Goal: Task Accomplishment & Management: Manage account settings

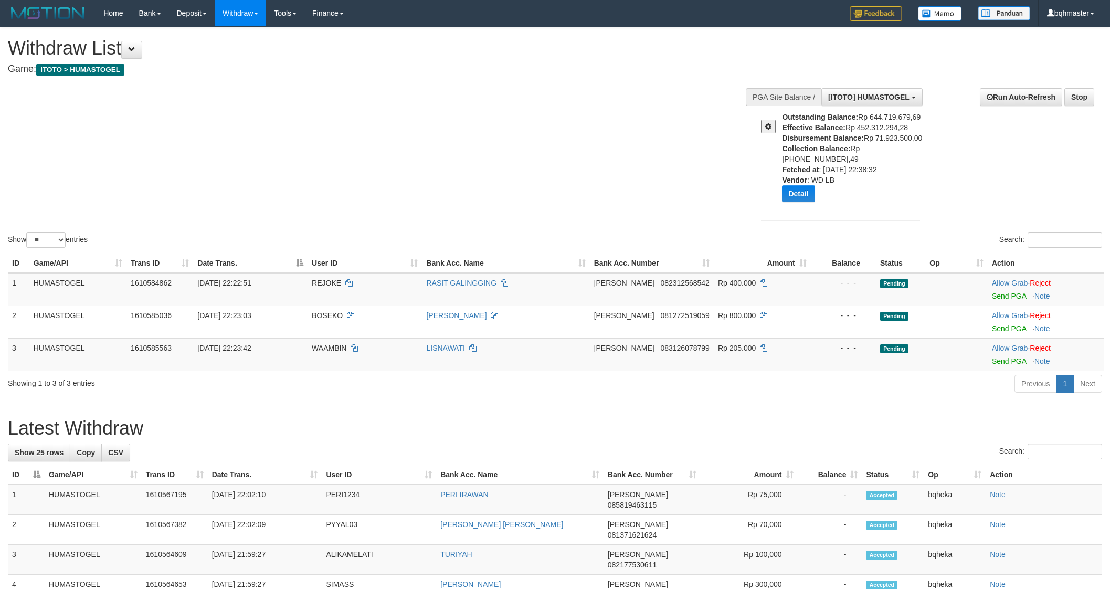
select select "**"
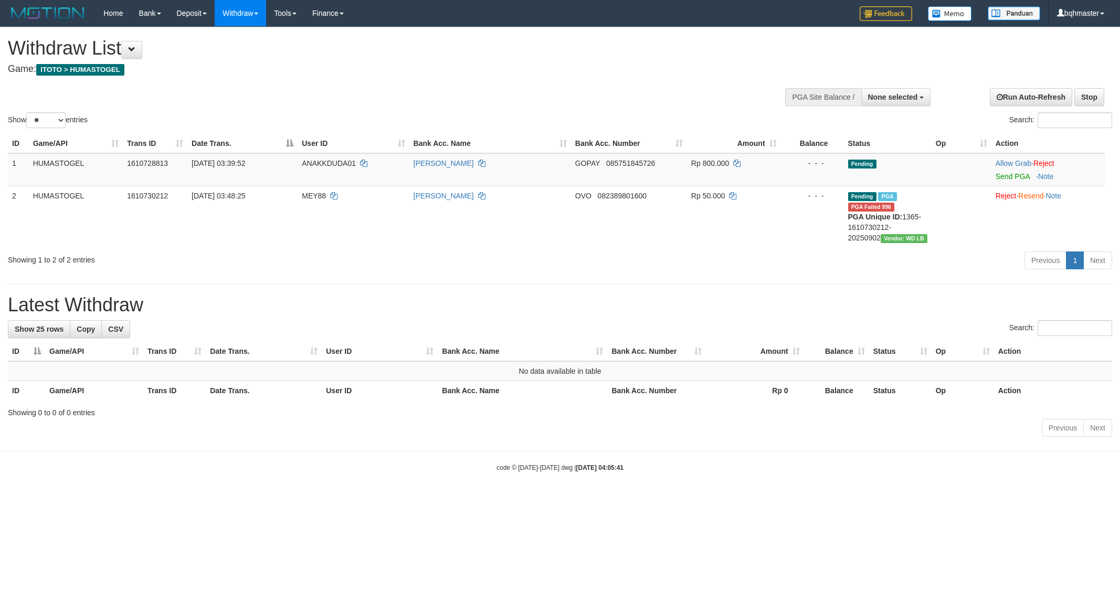
select select
select select "**"
click at [899, 103] on button "None selected" at bounding box center [896, 97] width 70 height 18
click at [866, 142] on label "SELECT GAME" at bounding box center [856, 137] width 74 height 14
click at [866, 143] on label "[ITOTO] HUMASTOGEL" at bounding box center [874, 150] width 111 height 14
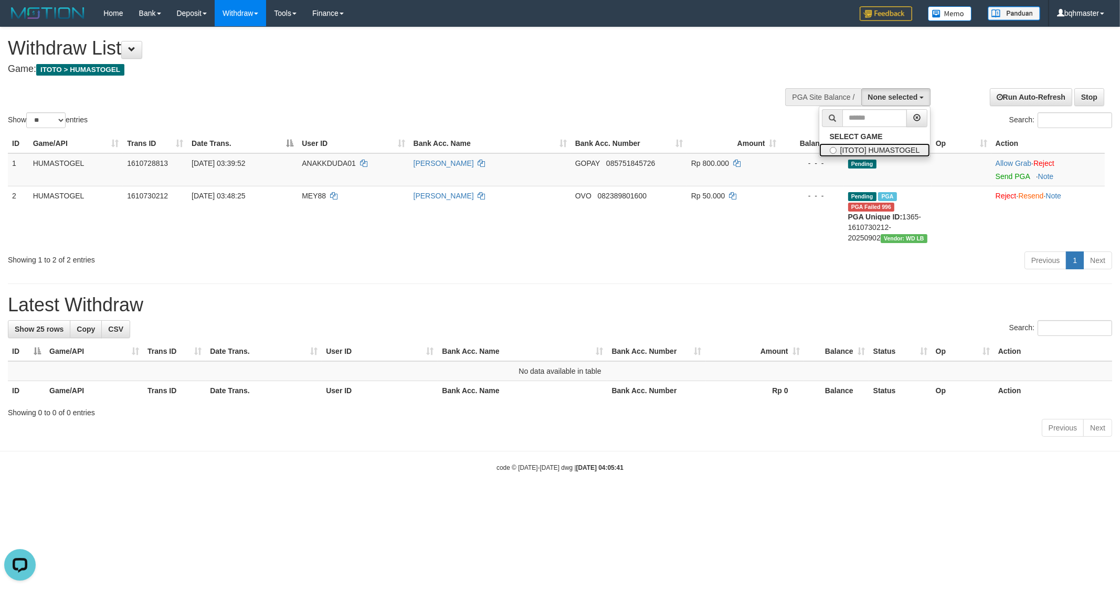
select select "****"
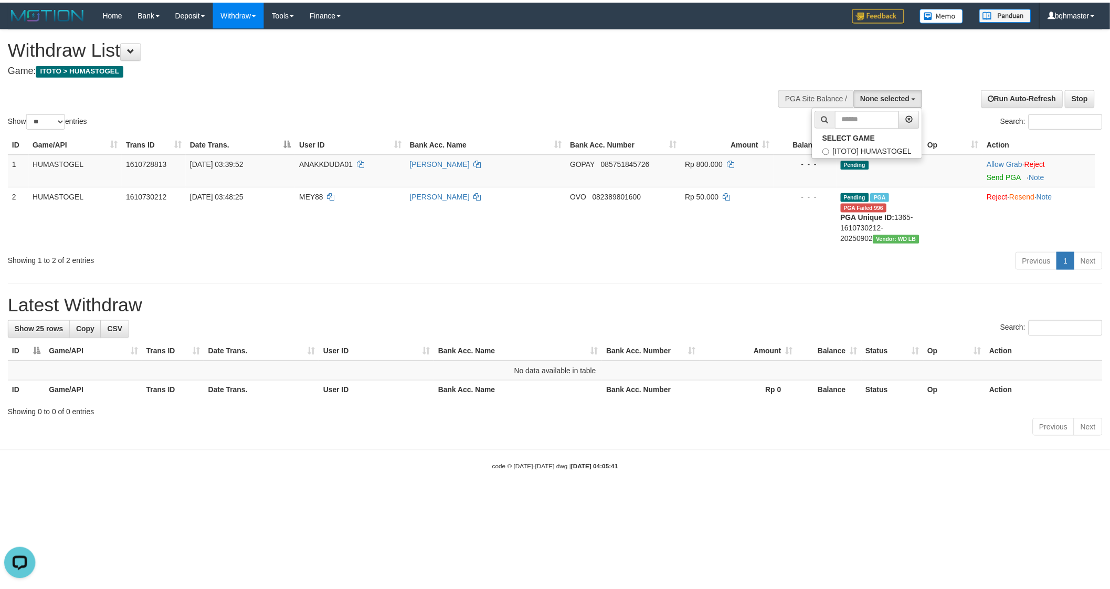
scroll to position [9, 0]
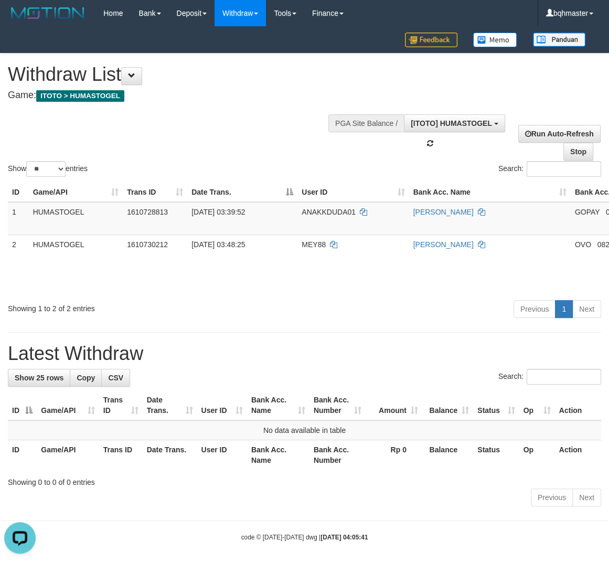
click at [262, 112] on div "Show ** ** ** *** entries Search:" at bounding box center [304, 116] width 609 height 125
click at [357, 76] on h1 "Withdraw List" at bounding box center [202, 74] width 388 height 21
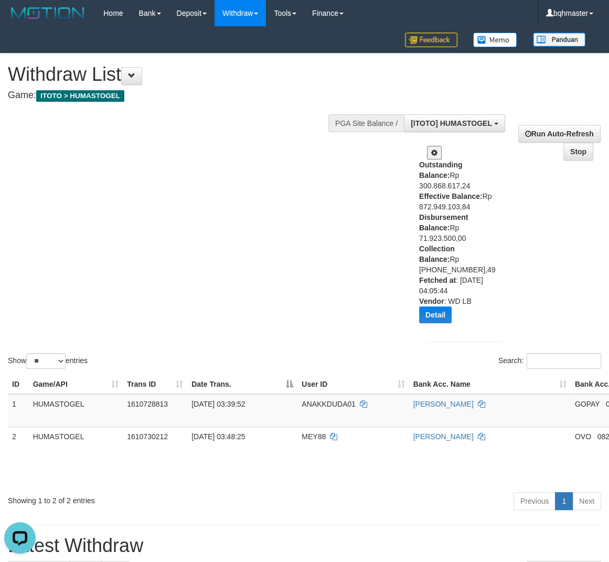
click at [329, 208] on div "Show ** ** ** *** entries Search:" at bounding box center [304, 213] width 609 height 318
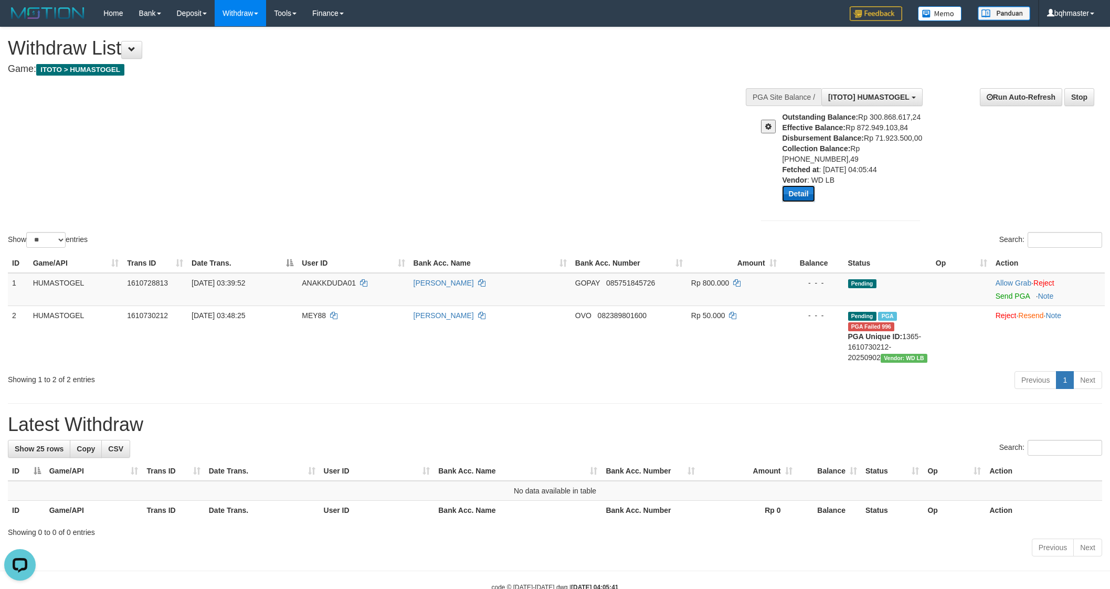
click at [800, 187] on button "Detail" at bounding box center [798, 193] width 33 height 17
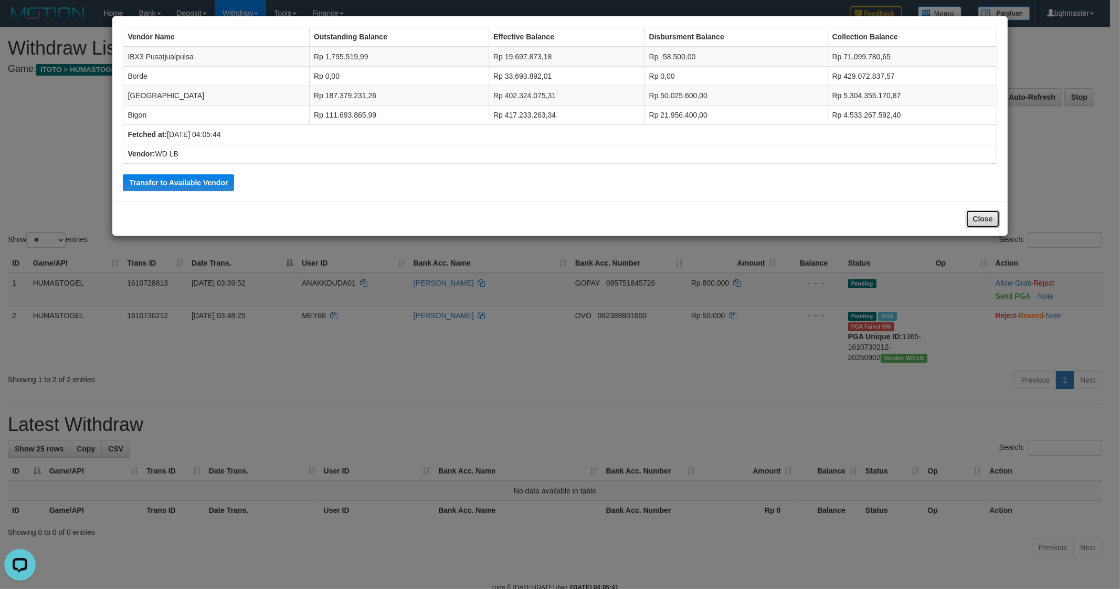
click at [983, 221] on button "Close" at bounding box center [983, 219] width 34 height 18
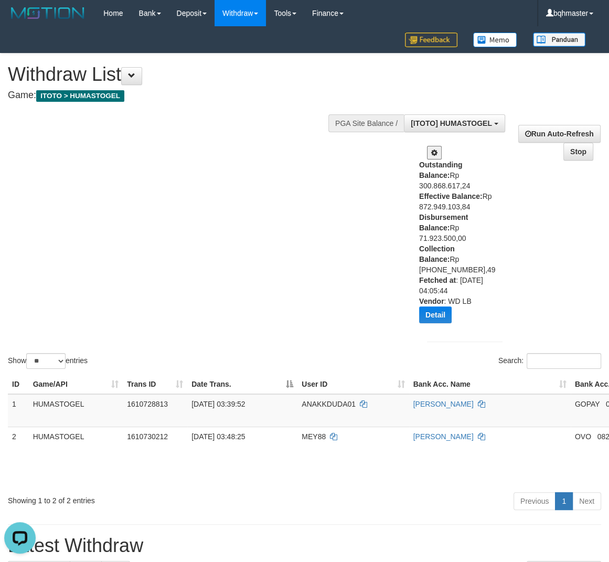
drag, startPoint x: 219, startPoint y: 195, endPoint x: 226, endPoint y: 192, distance: 7.7
click at [219, 195] on div "Show ** ** ** *** entries Search:" at bounding box center [304, 213] width 609 height 318
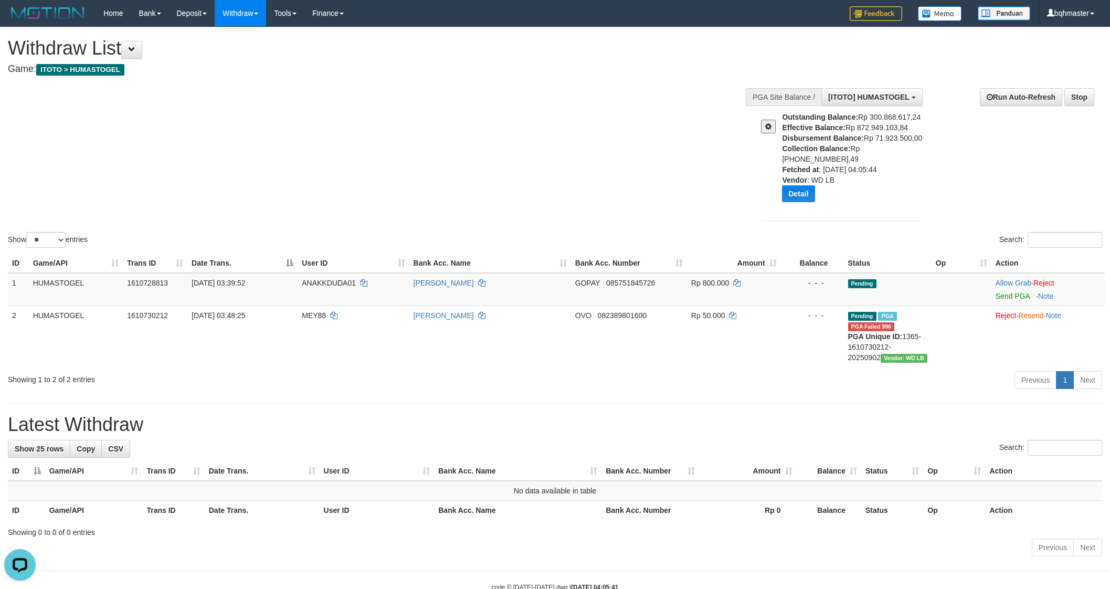
click at [768, 129] on span at bounding box center [768, 126] width 6 height 7
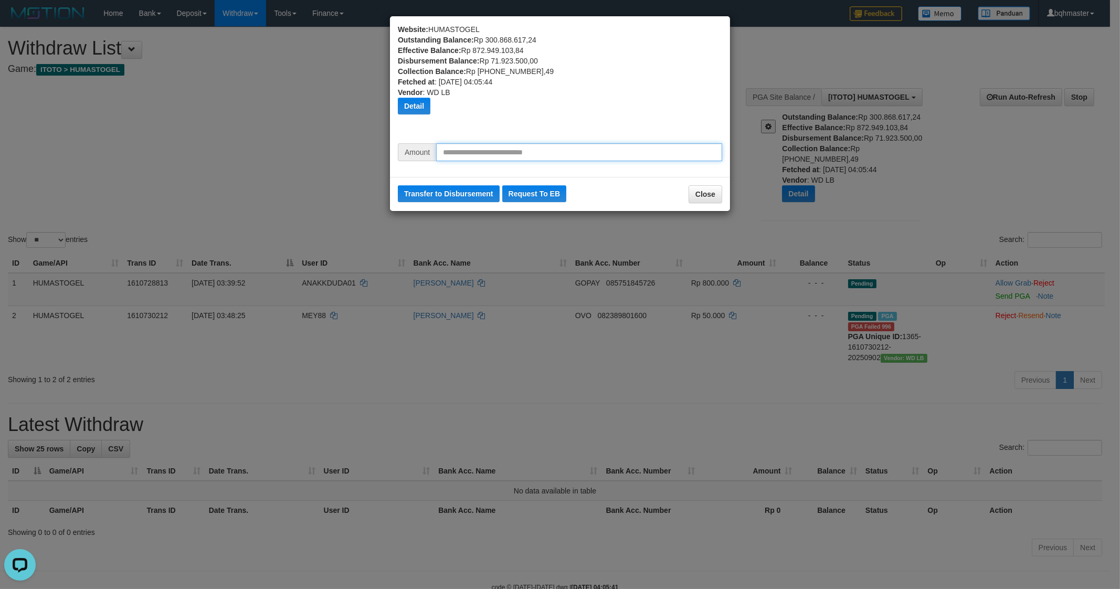
click at [485, 153] on input "text" at bounding box center [579, 152] width 286 height 18
type input "********"
click at [432, 193] on button "Transfer to Disbursement" at bounding box center [449, 193] width 102 height 17
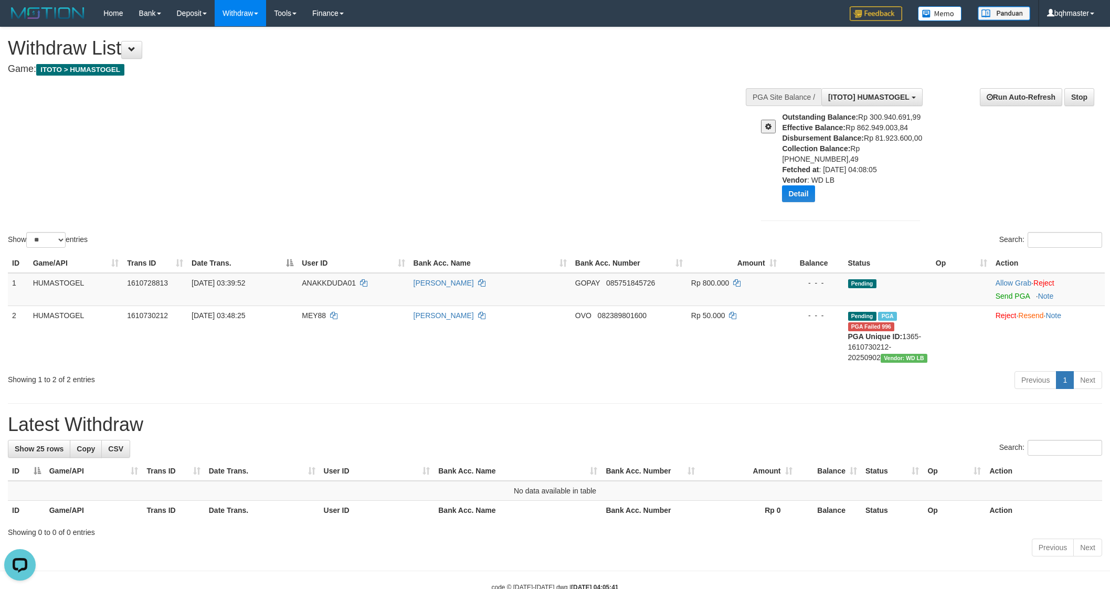
click at [766, 123] on span at bounding box center [768, 126] width 6 height 7
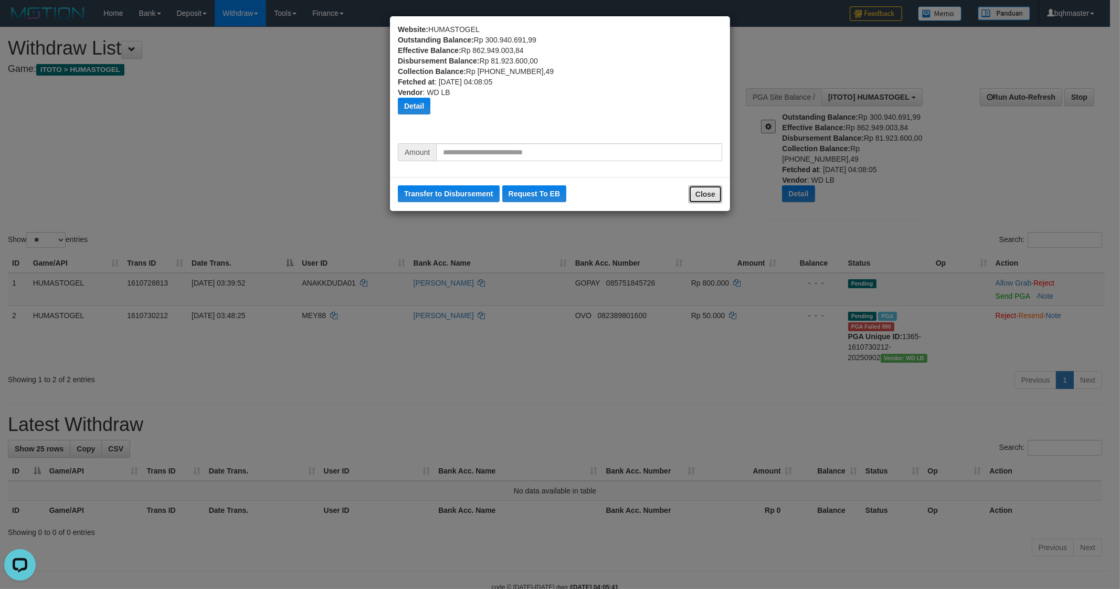
drag, startPoint x: 709, startPoint y: 196, endPoint x: 738, endPoint y: 203, distance: 30.2
click at [709, 197] on button "Close" at bounding box center [706, 194] width 34 height 18
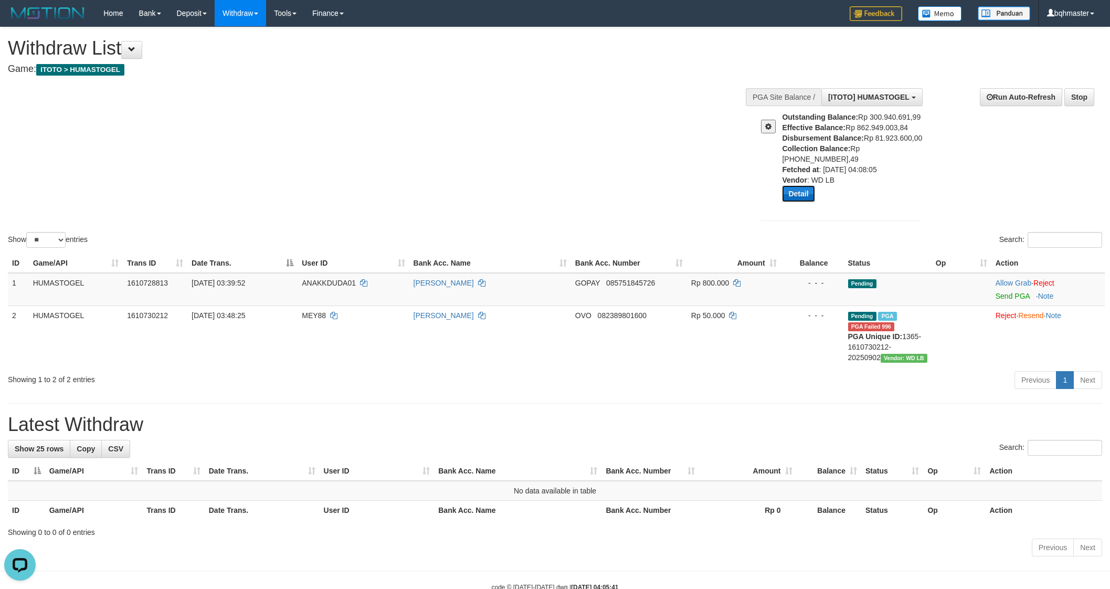
click at [799, 188] on button "Detail" at bounding box center [798, 193] width 33 height 17
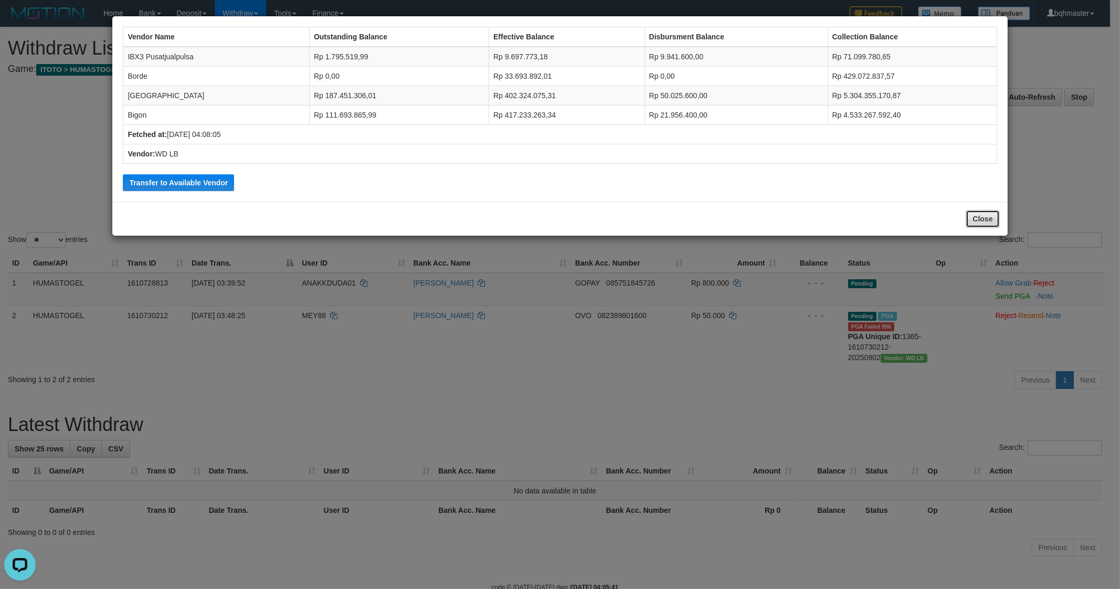
click at [976, 214] on button "Close" at bounding box center [983, 219] width 34 height 18
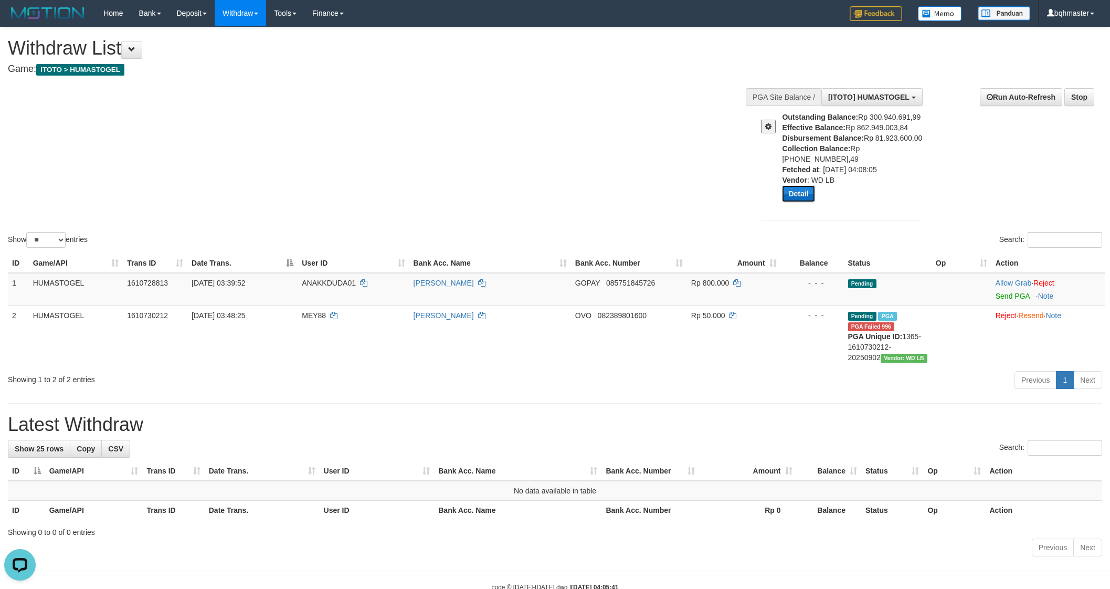
click at [793, 187] on button "Detail" at bounding box center [798, 193] width 33 height 17
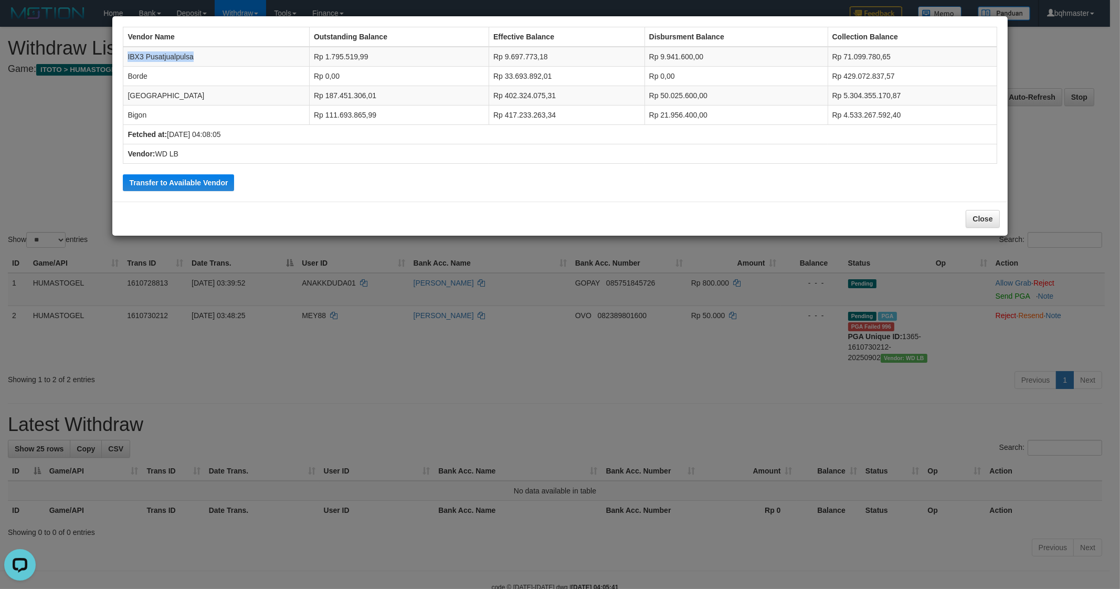
drag, startPoint x: 209, startPoint y: 52, endPoint x: 126, endPoint y: 56, distance: 83.5
click at [126, 56] on td "IBX3 Pusatjualpulsa" at bounding box center [216, 57] width 186 height 20
copy td "IBX3 Pusatjualpulsa"
drag, startPoint x: 984, startPoint y: 218, endPoint x: 988, endPoint y: 163, distance: 55.3
click at [984, 218] on button "Close" at bounding box center [983, 219] width 34 height 18
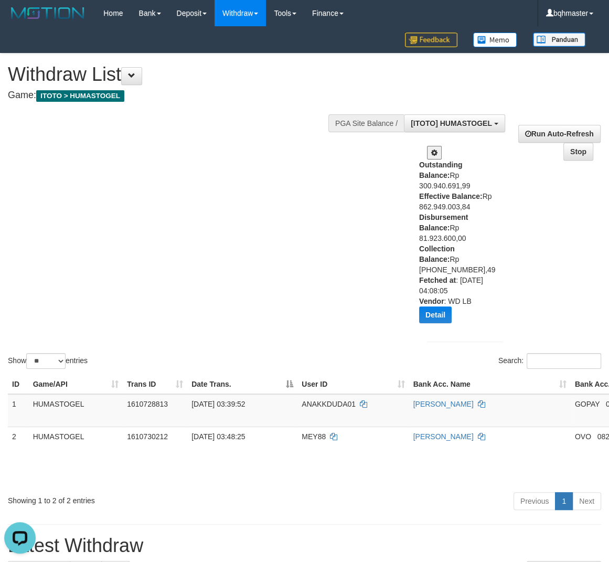
drag, startPoint x: 224, startPoint y: 199, endPoint x: 381, endPoint y: 177, distance: 158.0
click at [224, 199] on div "Show ** ** ** *** entries Search:" at bounding box center [304, 213] width 609 height 318
drag, startPoint x: 254, startPoint y: 225, endPoint x: 283, endPoint y: 185, distance: 49.9
click at [254, 225] on div "Show ** ** ** *** entries Search:" at bounding box center [304, 213] width 609 height 318
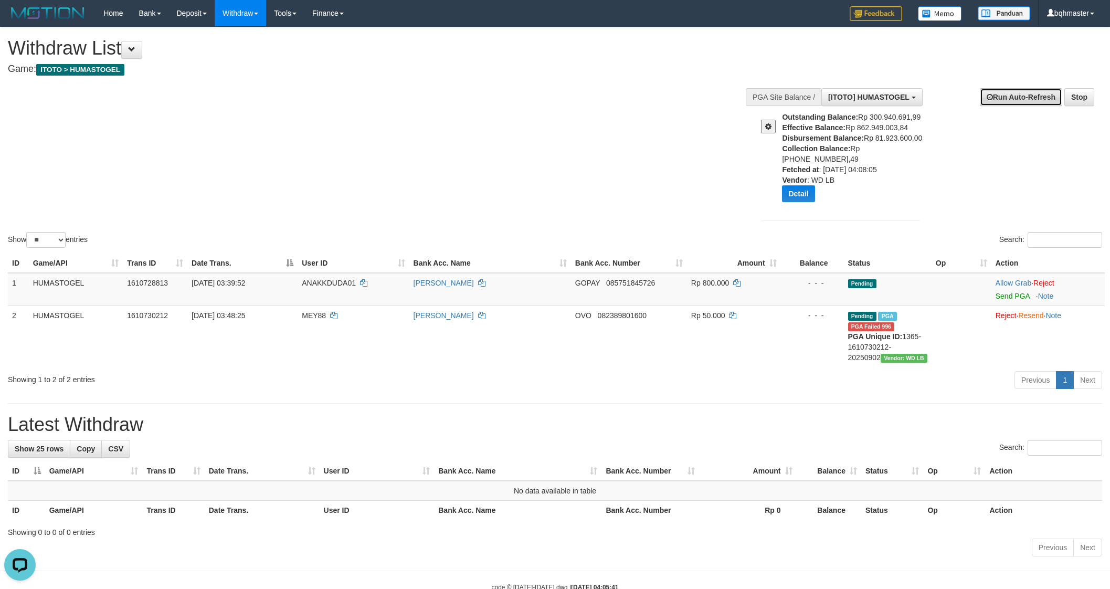
click at [1020, 102] on link "Run Auto-Refresh" at bounding box center [1021, 97] width 82 height 18
click at [1008, 104] on link "Run Auto-Refresh" at bounding box center [1021, 108] width 82 height 18
click at [1079, 111] on link "Stop" at bounding box center [1079, 108] width 30 height 18
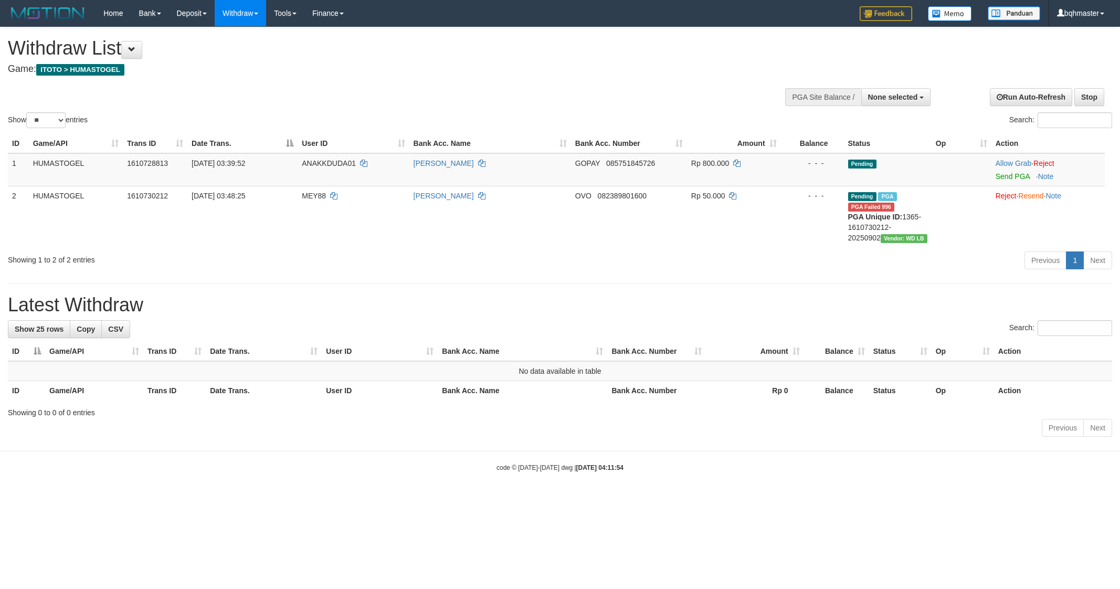
select select
select select "**"
click at [730, 287] on div "**********" at bounding box center [560, 233] width 1120 height 413
click at [899, 102] on button "None selected" at bounding box center [896, 97] width 70 height 18
click at [844, 150] on label "[ITOTO] HUMASTOGEL" at bounding box center [874, 150] width 111 height 14
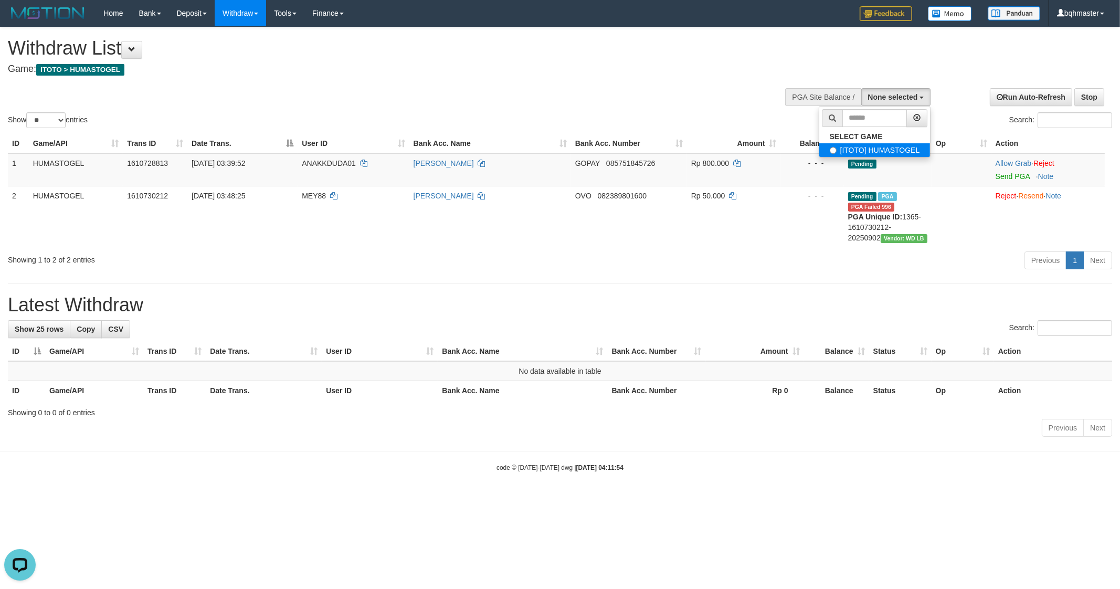
select select "****"
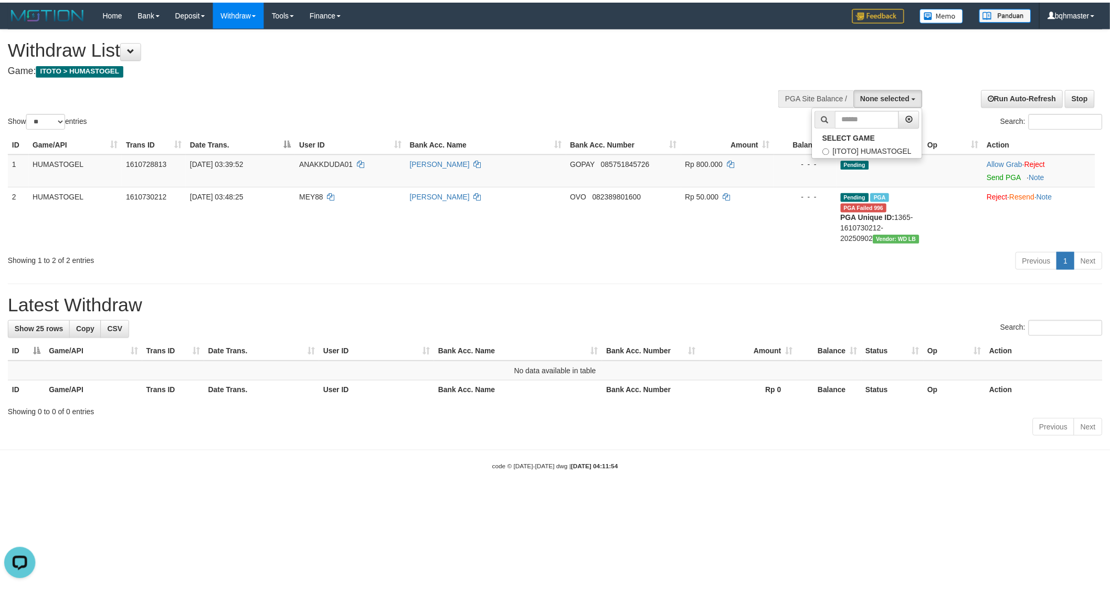
scroll to position [9, 0]
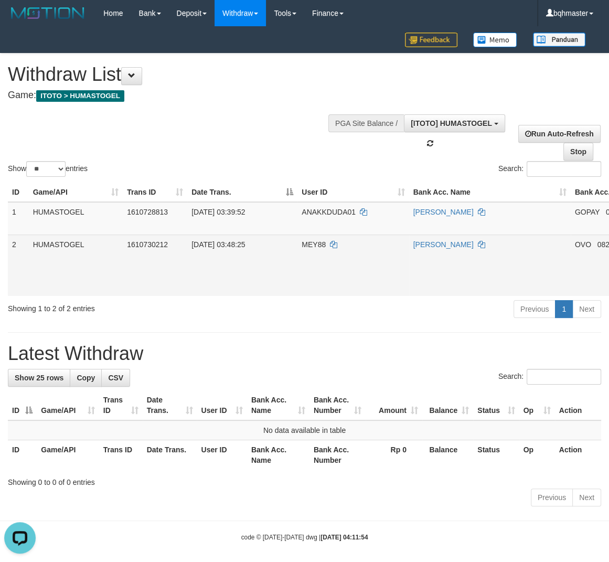
drag, startPoint x: 301, startPoint y: 301, endPoint x: 301, endPoint y: 290, distance: 11.0
click at [298, 296] on td "02/09/2025 03:48:25" at bounding box center [242, 265] width 110 height 61
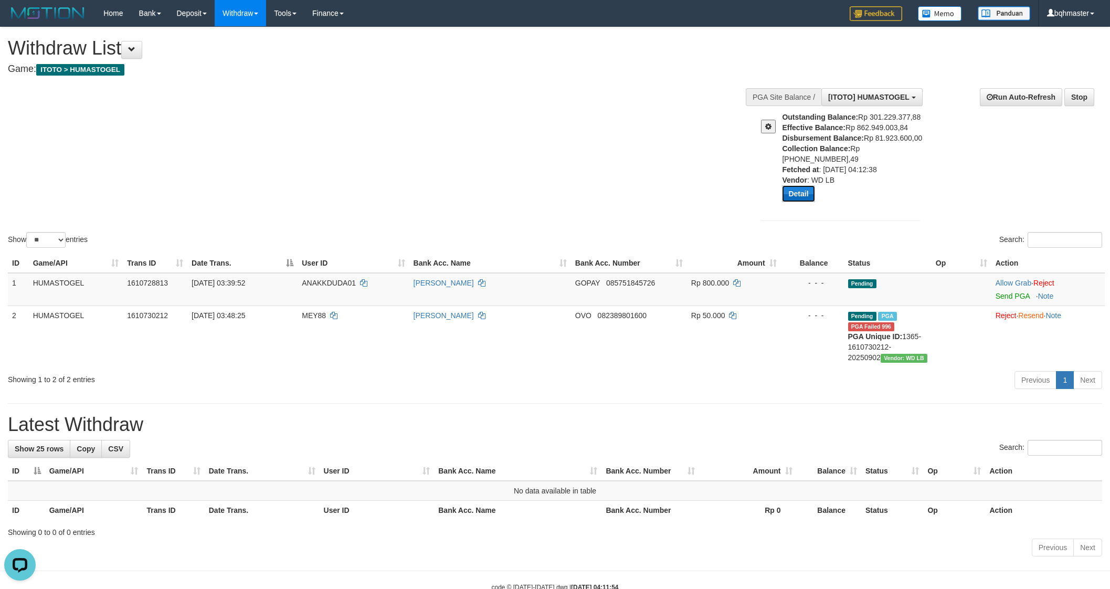
click at [789, 185] on button "Detail" at bounding box center [798, 193] width 33 height 17
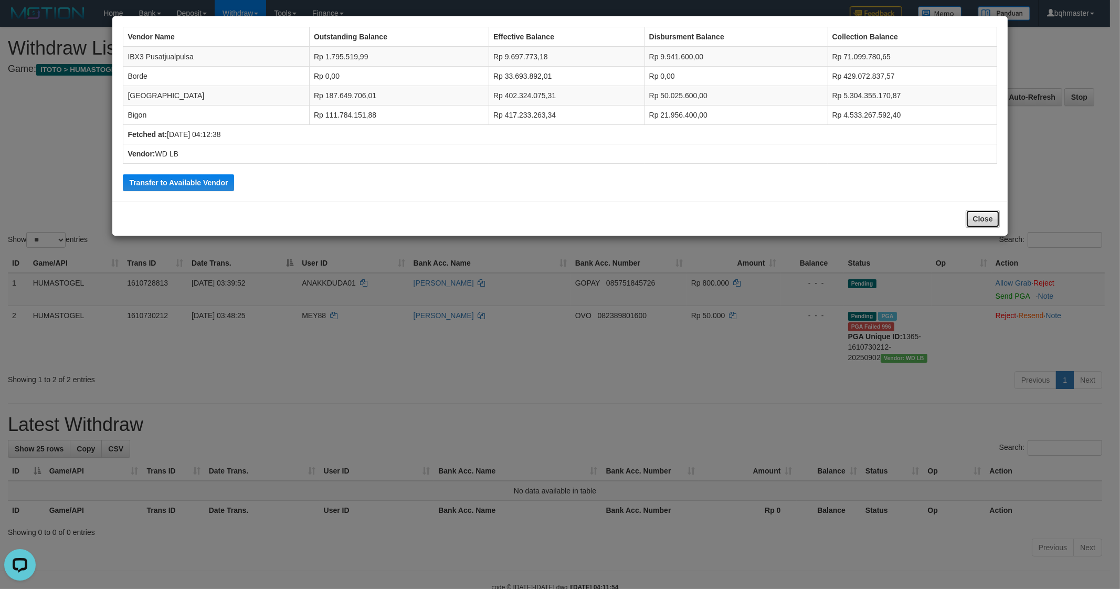
click at [975, 218] on button "Close" at bounding box center [983, 219] width 34 height 18
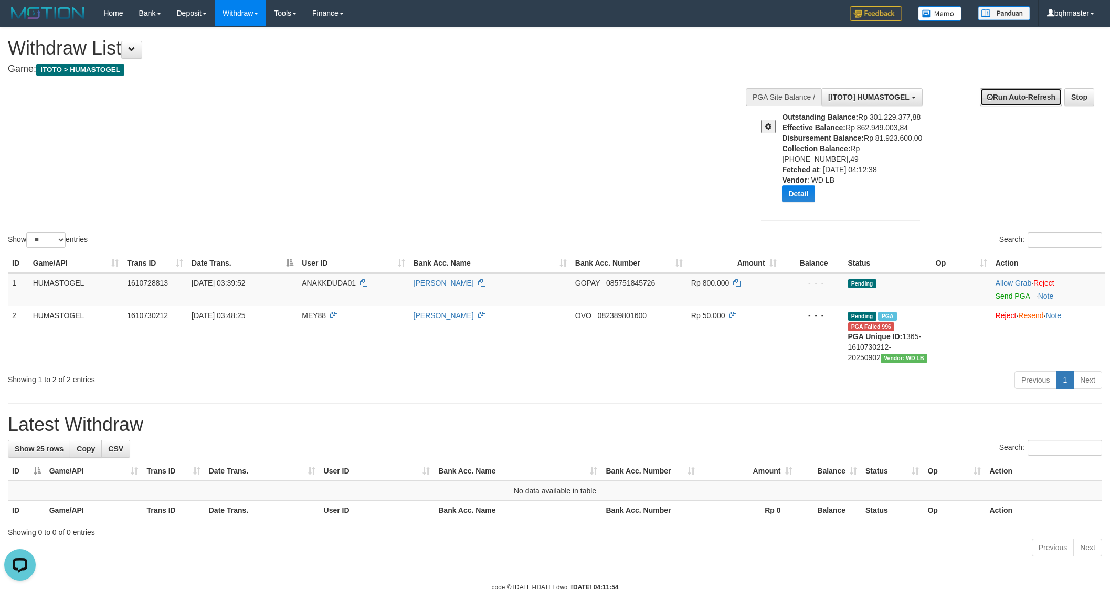
click at [1030, 91] on link "Run Auto-Refresh" at bounding box center [1021, 97] width 82 height 18
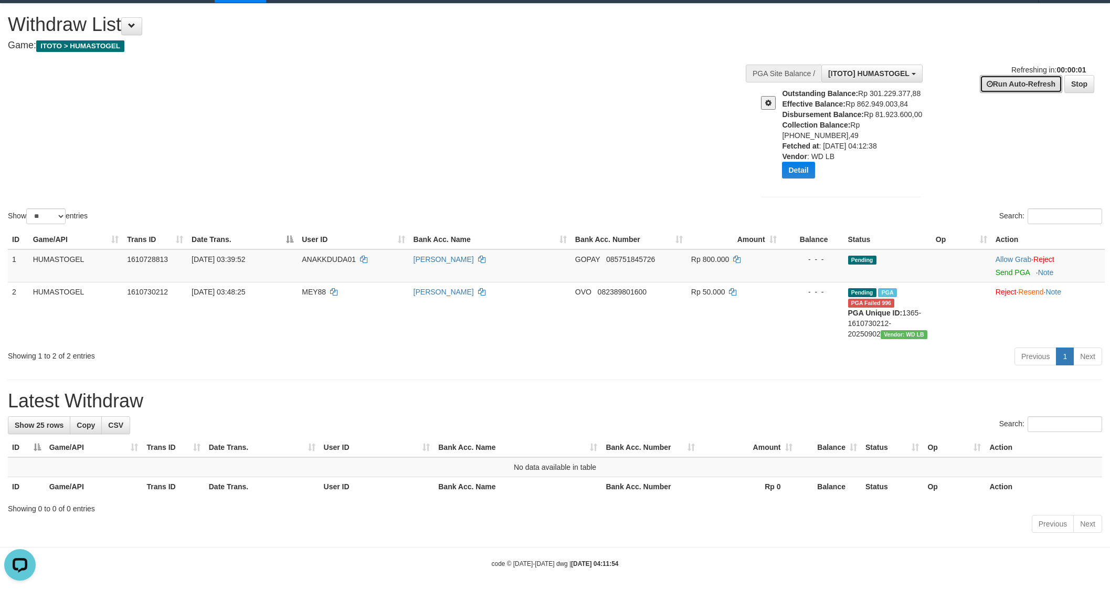
scroll to position [28, 0]
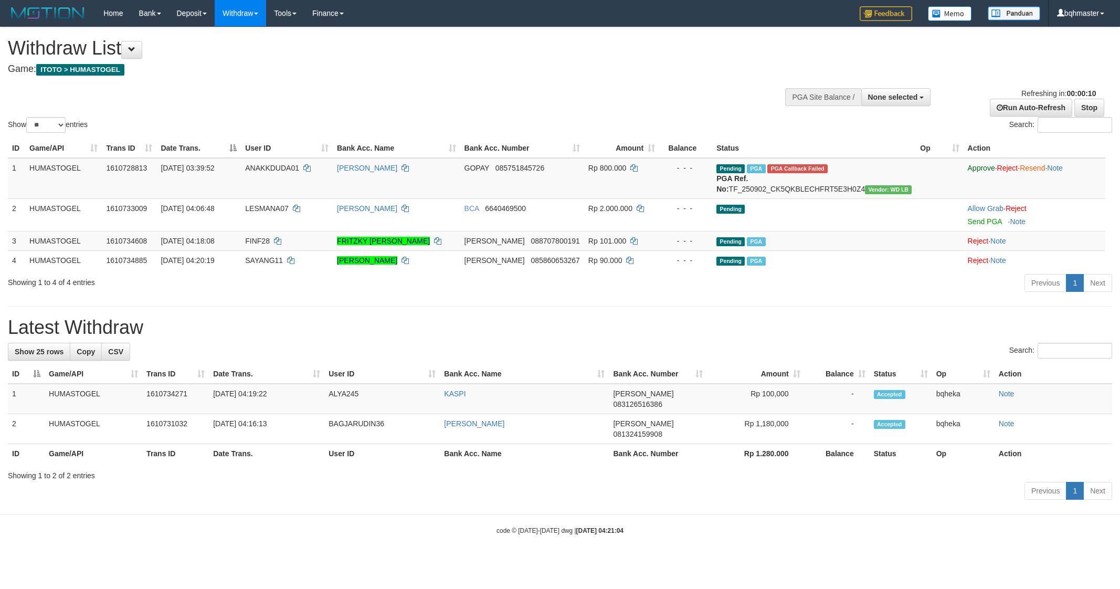
select select
select select "**"
select select
select select "**"
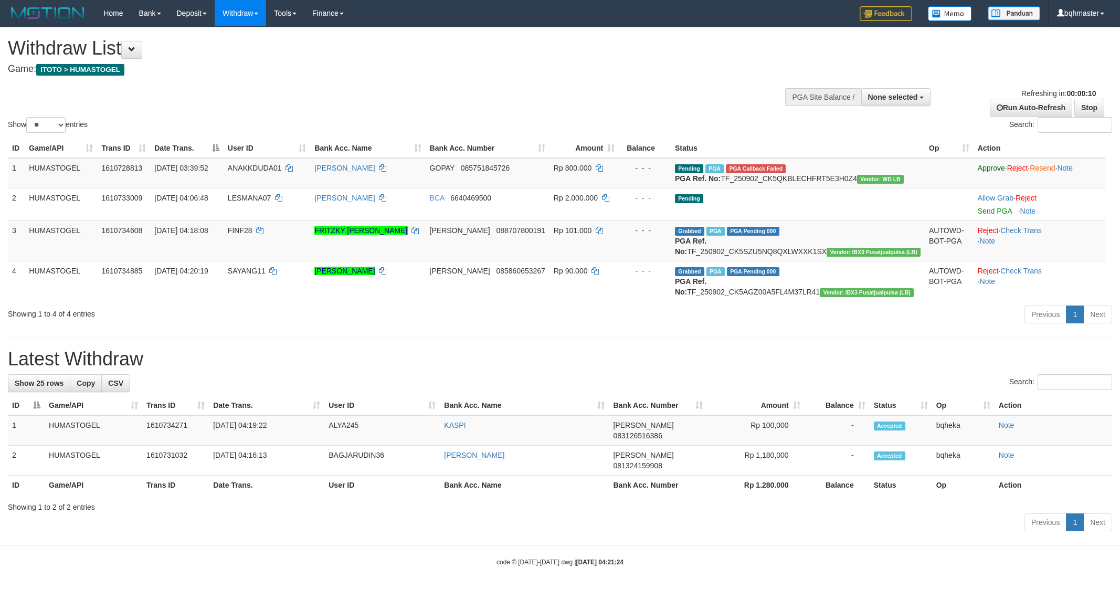
select select
select select "**"
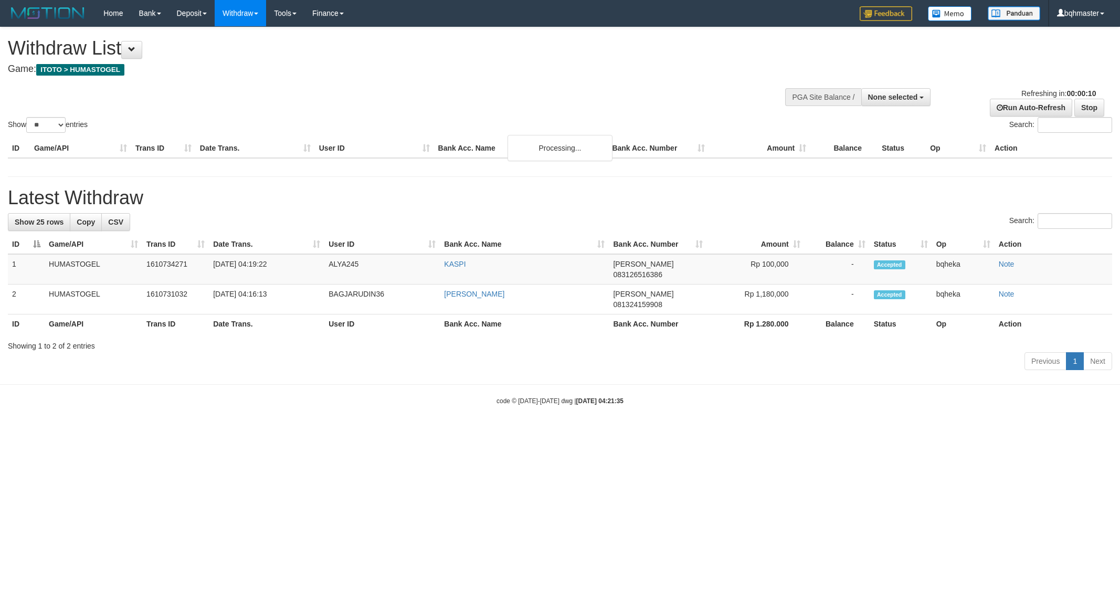
select select
select select "**"
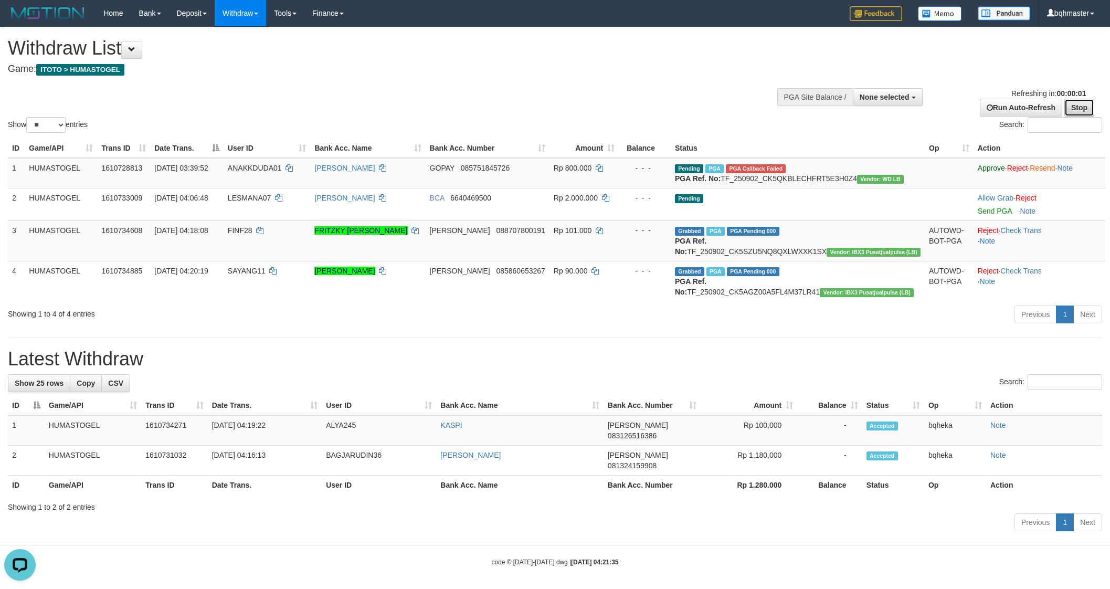
click at [1079, 105] on link "Stop" at bounding box center [1079, 108] width 30 height 18
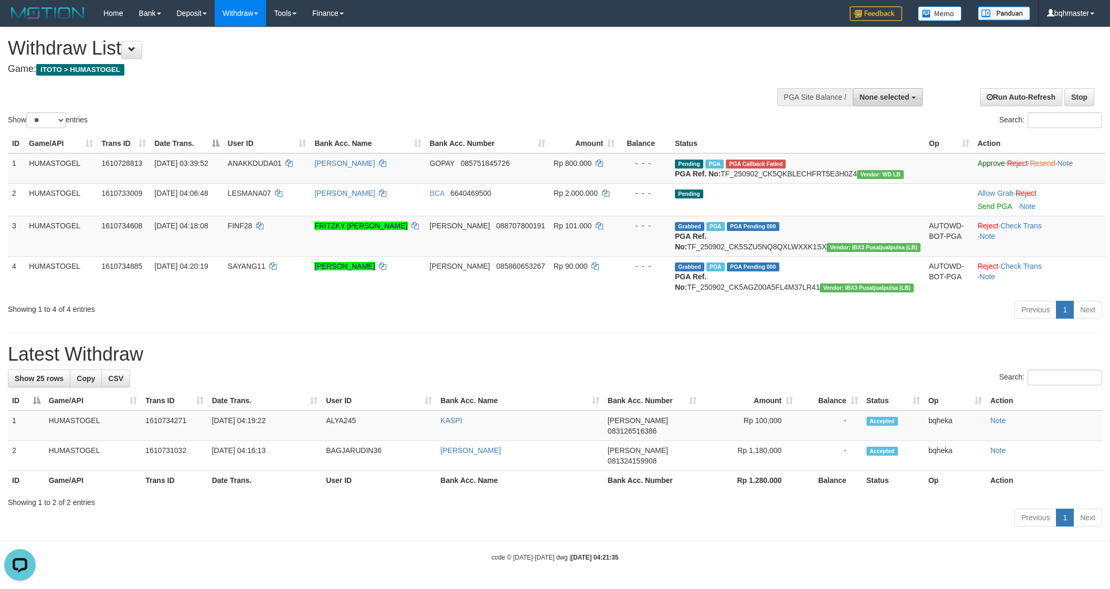
click at [885, 99] on span "None selected" at bounding box center [885, 97] width 50 height 8
click at [836, 151] on label "[ITOTO] HUMASTOGEL" at bounding box center [866, 150] width 111 height 14
select select "****"
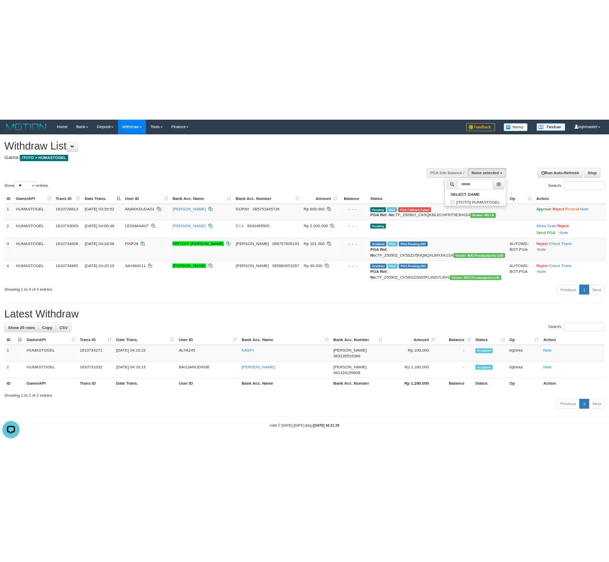
scroll to position [9, 0]
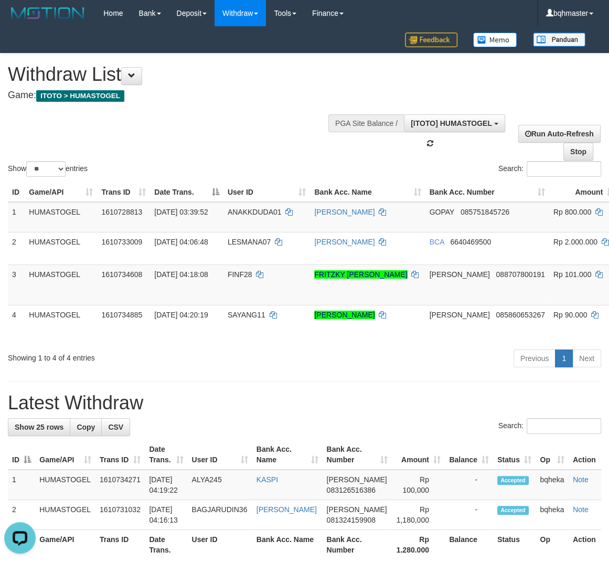
click at [313, 98] on h4 "Game: ITOTO > HUMASTOGEL" at bounding box center [202, 95] width 388 height 10
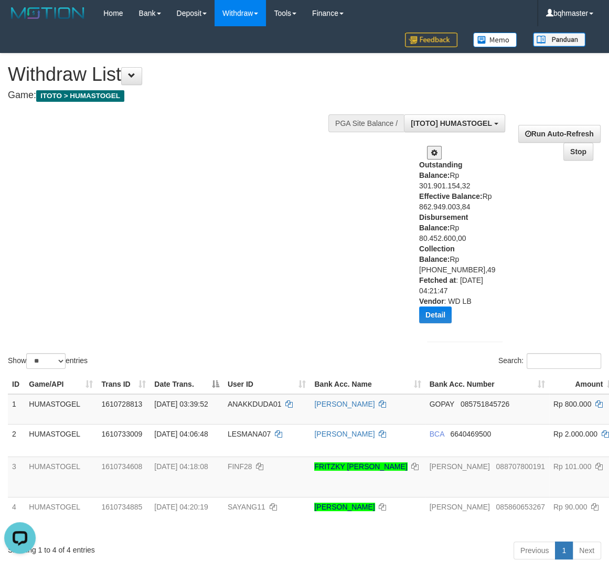
click at [354, 229] on div "Show ** ** ** *** entries Search:" at bounding box center [304, 213] width 609 height 318
drag, startPoint x: 131, startPoint y: 141, endPoint x: 223, endPoint y: 166, distance: 94.7
click at [132, 141] on div "Show ** ** ** *** entries Search:" at bounding box center [304, 213] width 609 height 318
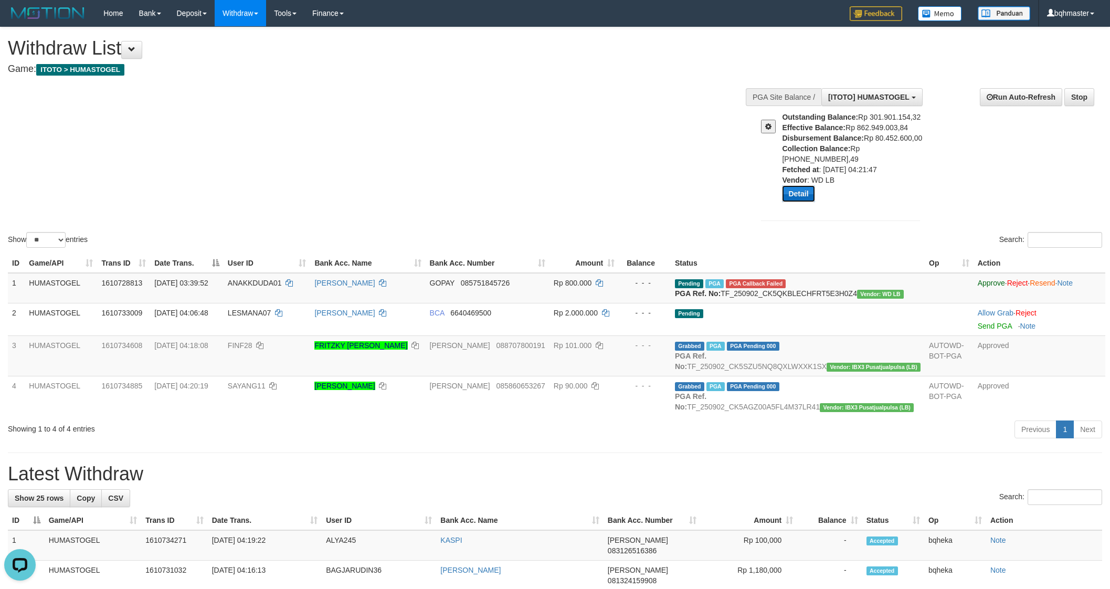
click at [795, 188] on button "Detail" at bounding box center [798, 193] width 33 height 17
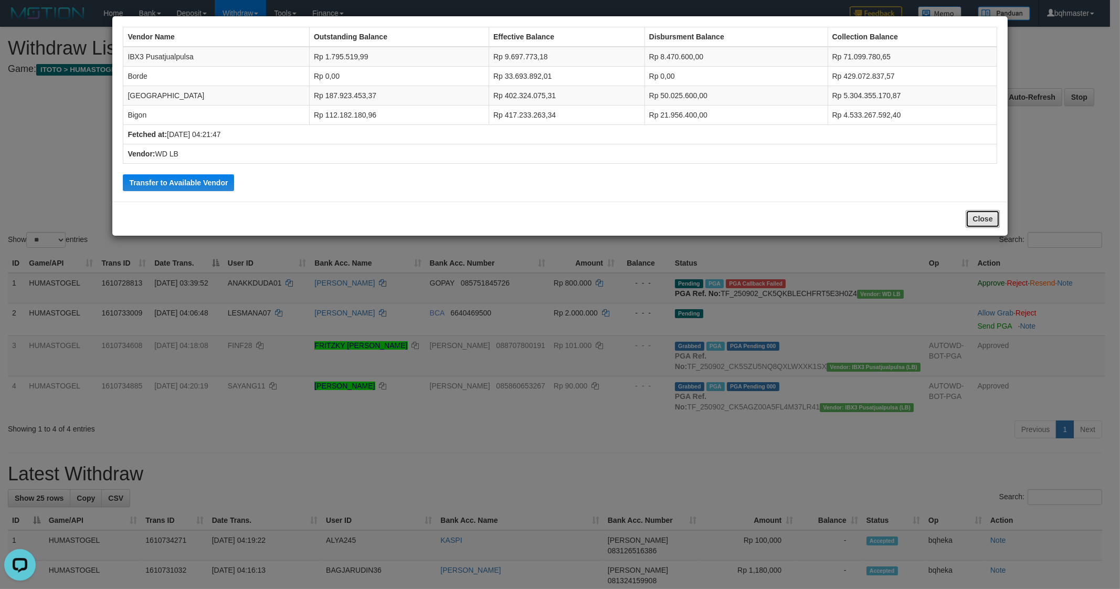
click at [979, 221] on button "Close" at bounding box center [983, 219] width 34 height 18
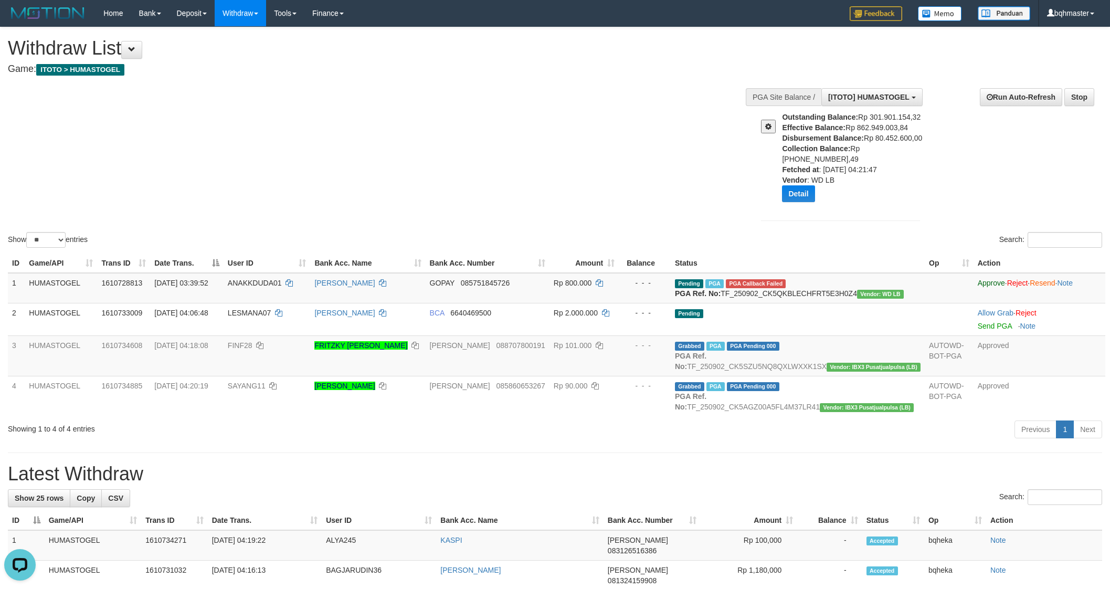
click at [765, 126] on button at bounding box center [768, 127] width 15 height 14
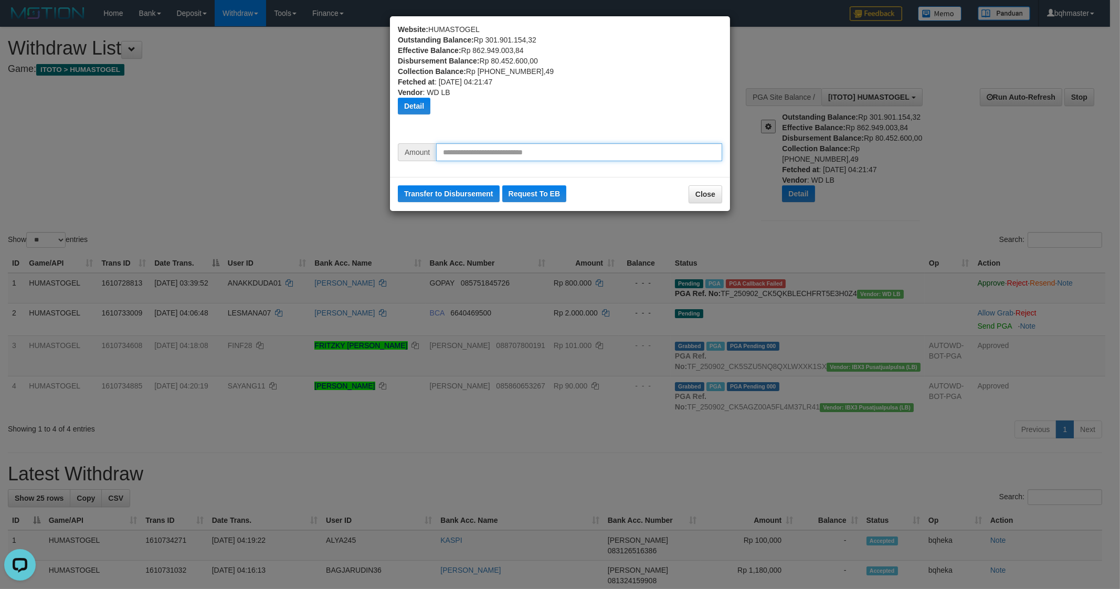
click at [529, 150] on input "text" at bounding box center [579, 152] width 286 height 18
type input "********"
click at [439, 189] on button "Transfer to Disbursement" at bounding box center [449, 193] width 102 height 17
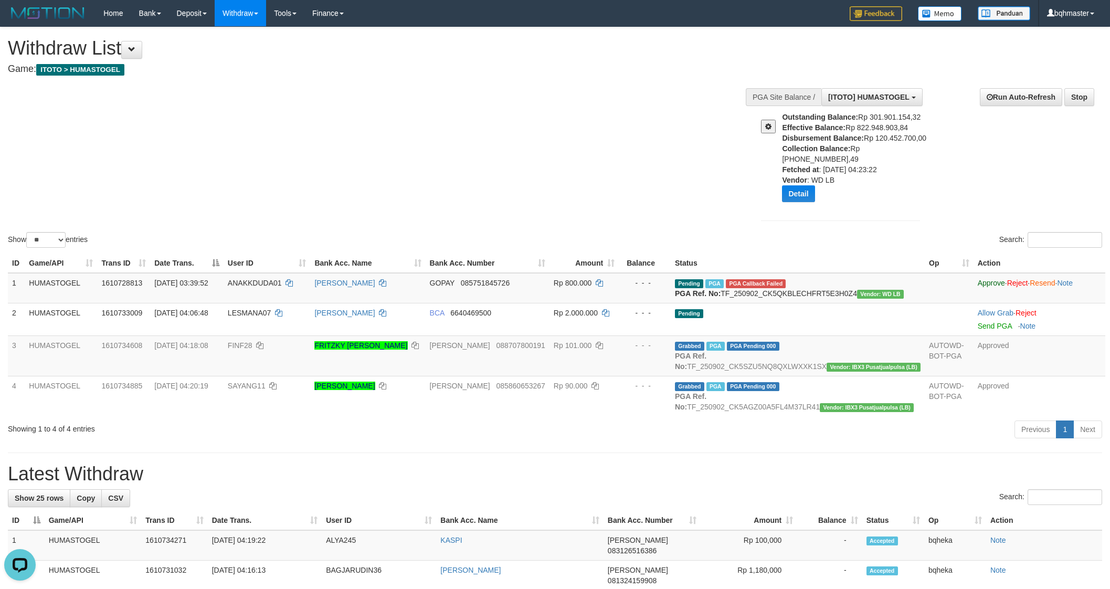
click at [299, 122] on div "Show ** ** ** *** entries Search:" at bounding box center [555, 138] width 1110 height 223
click at [770, 124] on span at bounding box center [768, 126] width 6 height 7
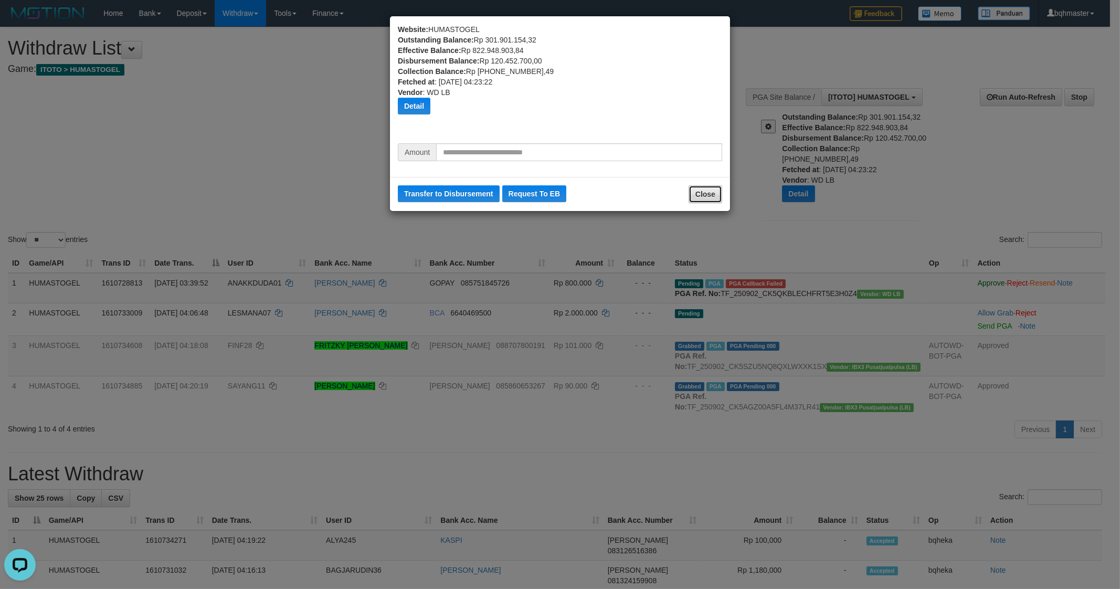
click at [703, 193] on button "Close" at bounding box center [706, 194] width 34 height 18
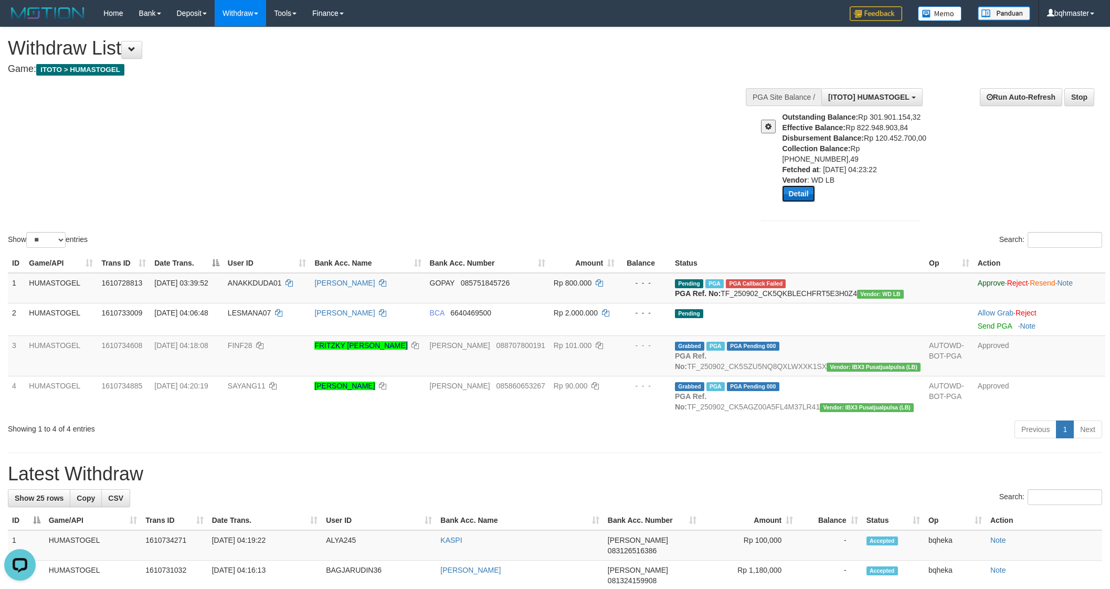
click at [810, 191] on button "Detail" at bounding box center [798, 193] width 33 height 17
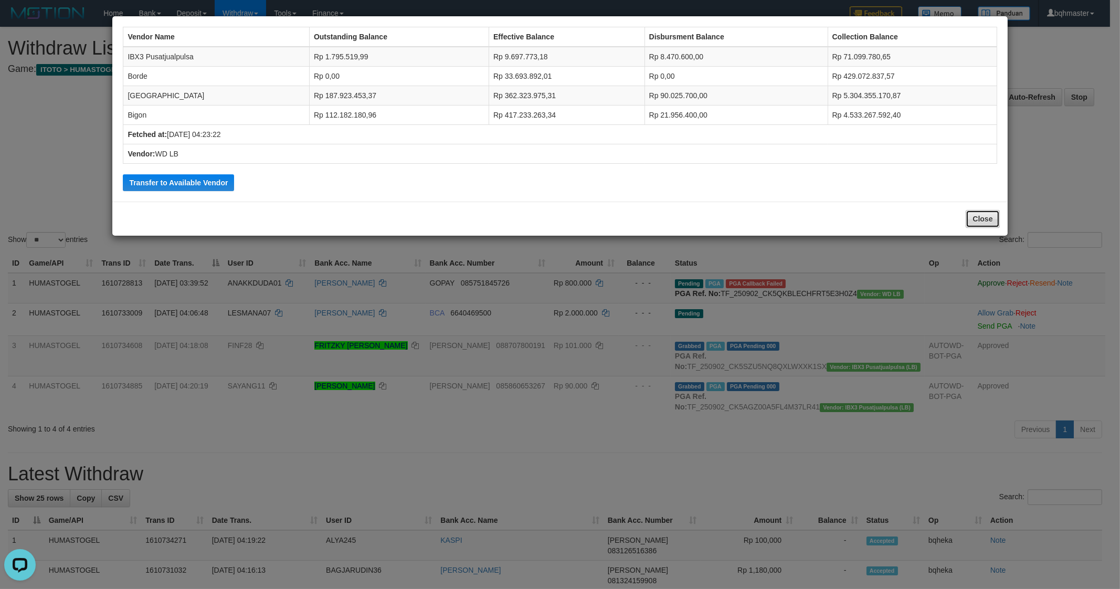
click at [984, 213] on button "Close" at bounding box center [983, 219] width 34 height 18
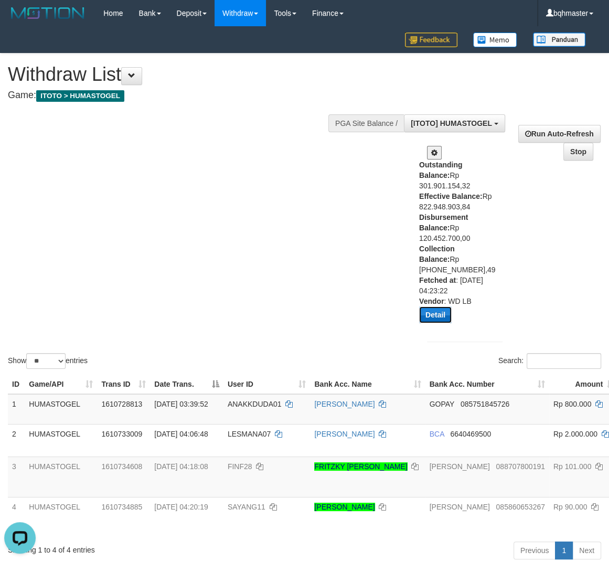
click at [443, 307] on button "Detail" at bounding box center [435, 315] width 33 height 17
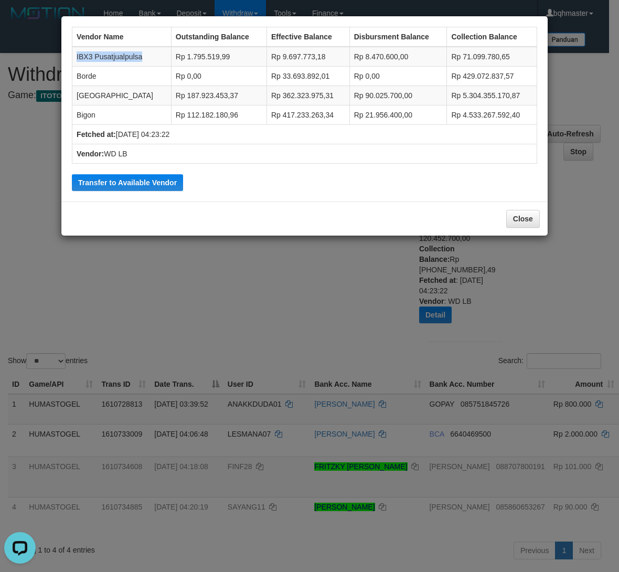
drag, startPoint x: 144, startPoint y: 56, endPoint x: 95, endPoint y: 61, distance: 49.2
click at [73, 48] on td "IBX3 Pusatjualpulsa" at bounding box center [121, 57] width 99 height 20
copy td "IBX3 Pusatjualpulsa"
click at [289, 214] on div "Close" at bounding box center [304, 219] width 487 height 34
click at [525, 216] on button "Close" at bounding box center [523, 219] width 34 height 18
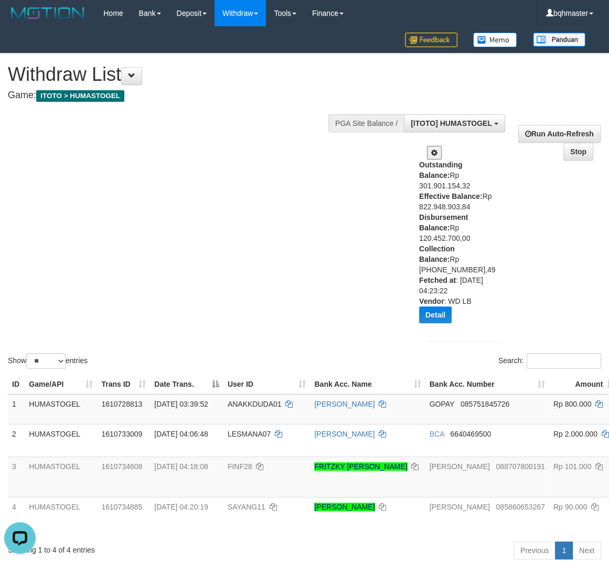
drag, startPoint x: 247, startPoint y: 215, endPoint x: 255, endPoint y: 215, distance: 7.9
click at [247, 215] on div "Show ** ** ** *** entries Search:" at bounding box center [304, 213] width 609 height 318
click at [437, 307] on button "Detail" at bounding box center [435, 315] width 33 height 17
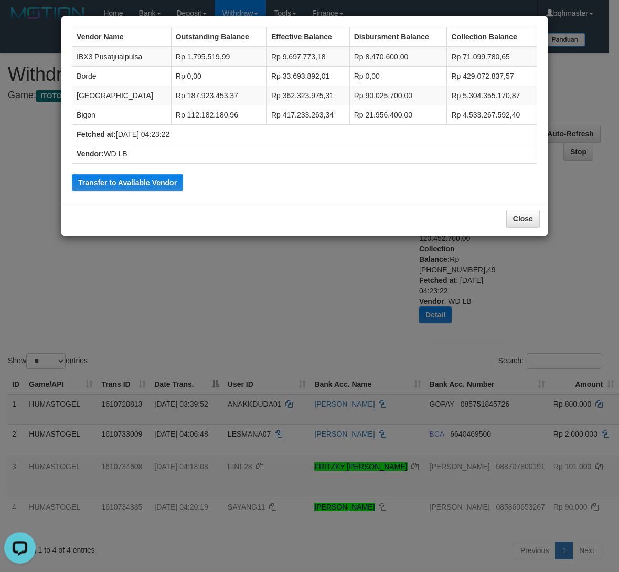
click at [79, 54] on td "IBX3 Pusatjualpulsa" at bounding box center [121, 57] width 99 height 20
copy tr "IBX3 Pusatjualpulsa"
click at [83, 77] on td "Borde" at bounding box center [121, 76] width 99 height 19
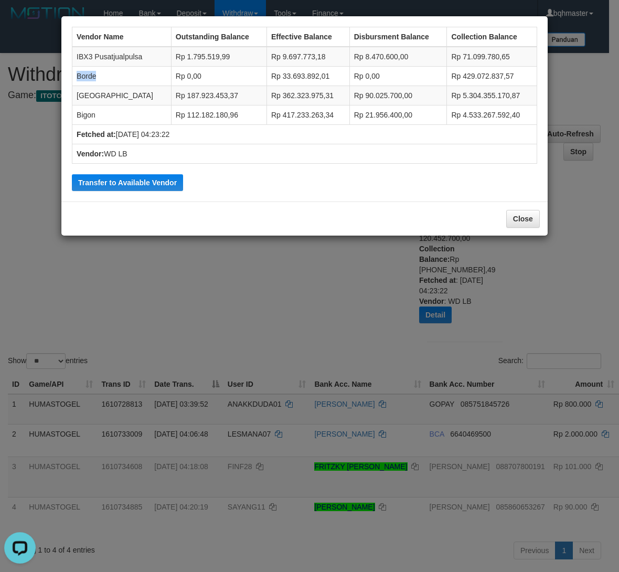
click at [83, 77] on td "Borde" at bounding box center [121, 76] width 99 height 19
copy td "Borde"
drag, startPoint x: 138, startPoint y: 54, endPoint x: 73, endPoint y: 49, distance: 64.2
click at [73, 49] on td "IBX3 Pusatjualpulsa" at bounding box center [121, 57] width 99 height 20
copy td "IBX3 Pusatjualpulsa"
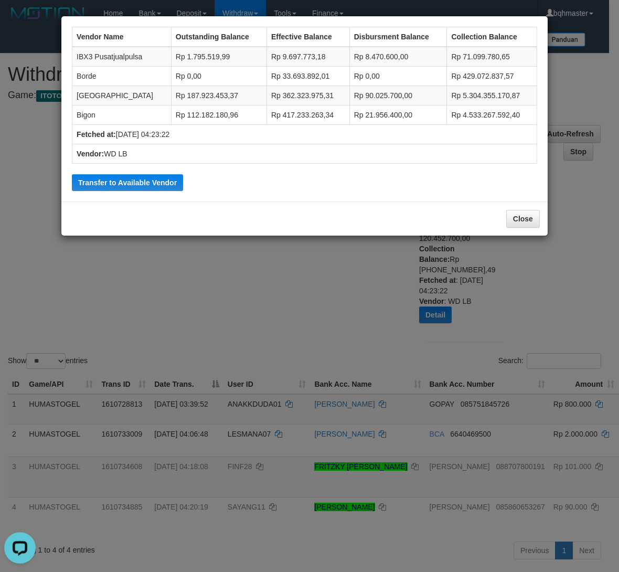
click at [82, 75] on td "Borde" at bounding box center [121, 76] width 99 height 19
copy td "Borde"
drag, startPoint x: 145, startPoint y: 51, endPoint x: 147, endPoint y: 129, distance: 77.7
click at [77, 51] on td "IBX3 Pusatjualpulsa" at bounding box center [121, 57] width 99 height 20
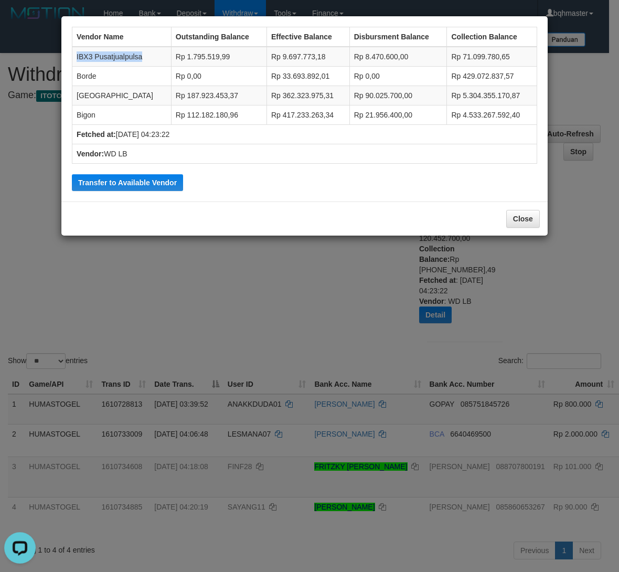
copy td "IBX3 Pusatjualpulsa"
click at [83, 73] on td "Borde" at bounding box center [121, 76] width 99 height 19
copy td "Borde"
click at [121, 55] on td "IBX3 Pusatjualpulsa" at bounding box center [121, 57] width 99 height 20
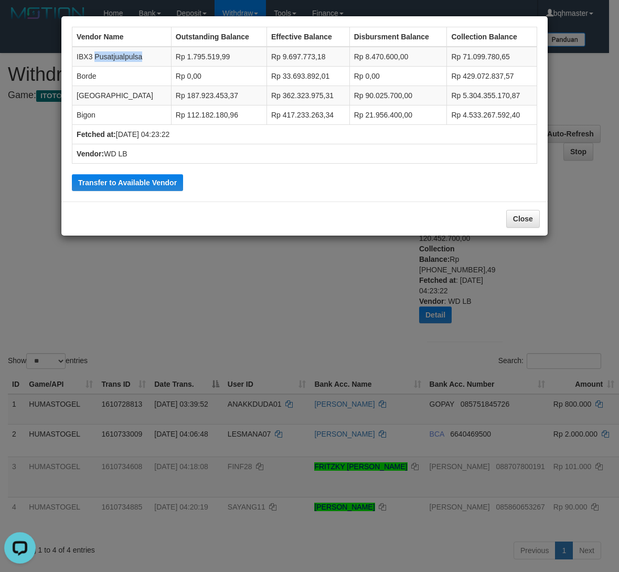
click at [120, 55] on td "IBX3 Pusatjualpulsa" at bounding box center [121, 57] width 99 height 20
click at [252, 182] on div "Vendor Name Outstanding Balance Effective Balance Disbursment Balance Collectio…" at bounding box center [305, 109] width 476 height 175
click at [511, 215] on button "Close" at bounding box center [523, 219] width 34 height 18
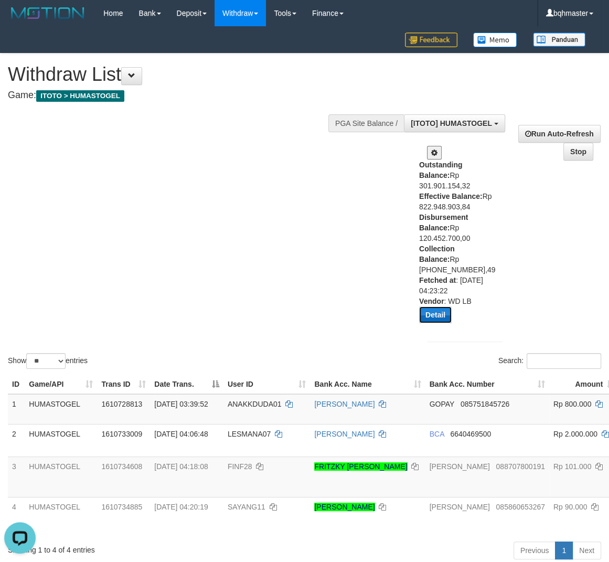
click at [430, 307] on button "Detail" at bounding box center [435, 315] width 33 height 17
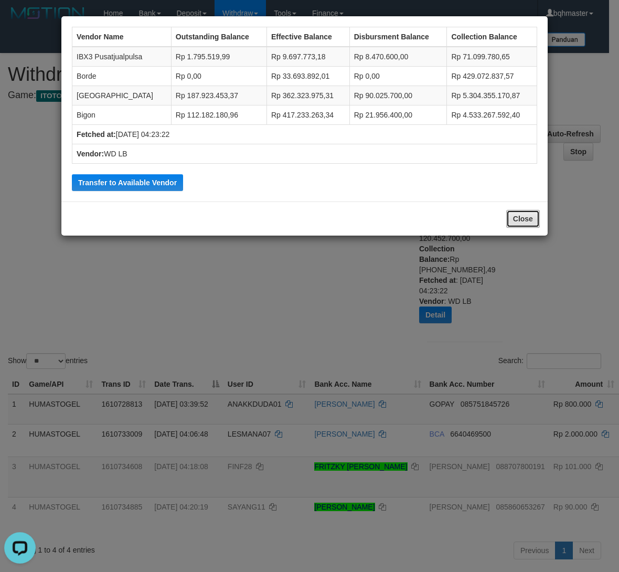
drag, startPoint x: 519, startPoint y: 219, endPoint x: 514, endPoint y: 213, distance: 7.6
click at [517, 219] on button "Close" at bounding box center [523, 219] width 34 height 18
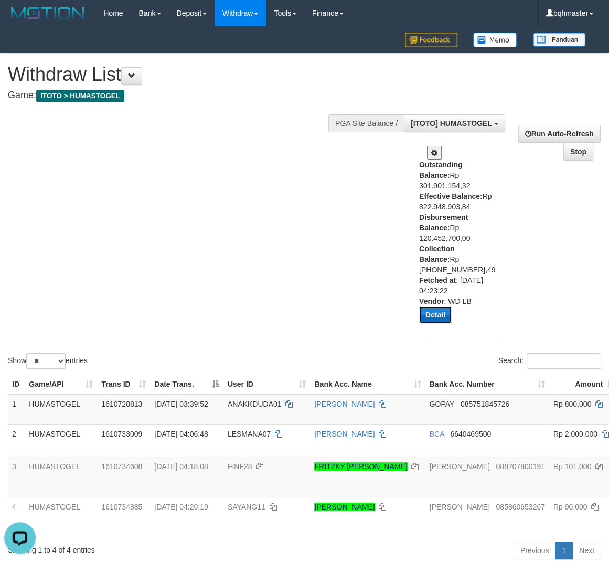
click at [436, 307] on button "Detail" at bounding box center [435, 315] width 33 height 17
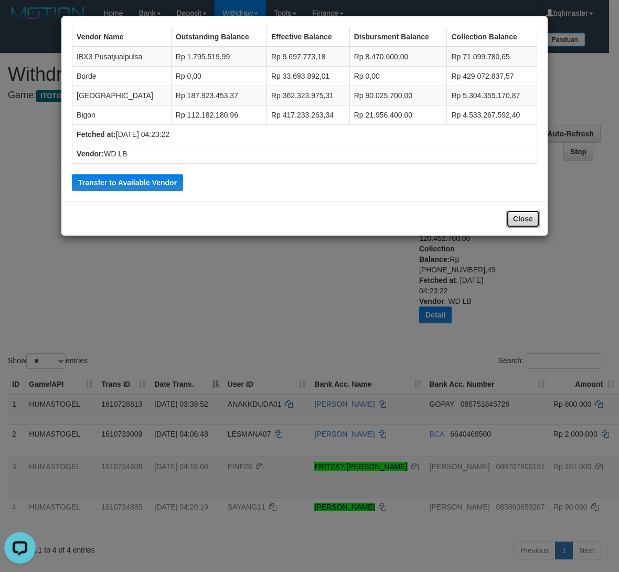
click at [522, 216] on button "Close" at bounding box center [523, 219] width 34 height 18
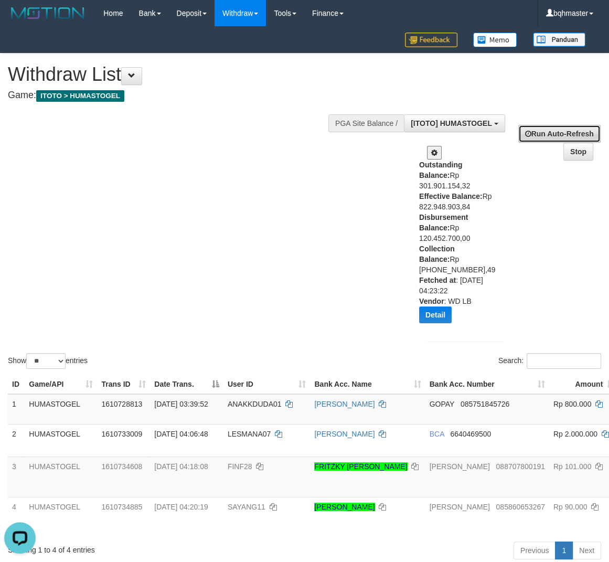
click at [542, 133] on link "Run Auto-Refresh" at bounding box center [560, 134] width 82 height 18
